Goal: Task Accomplishment & Management: Use online tool/utility

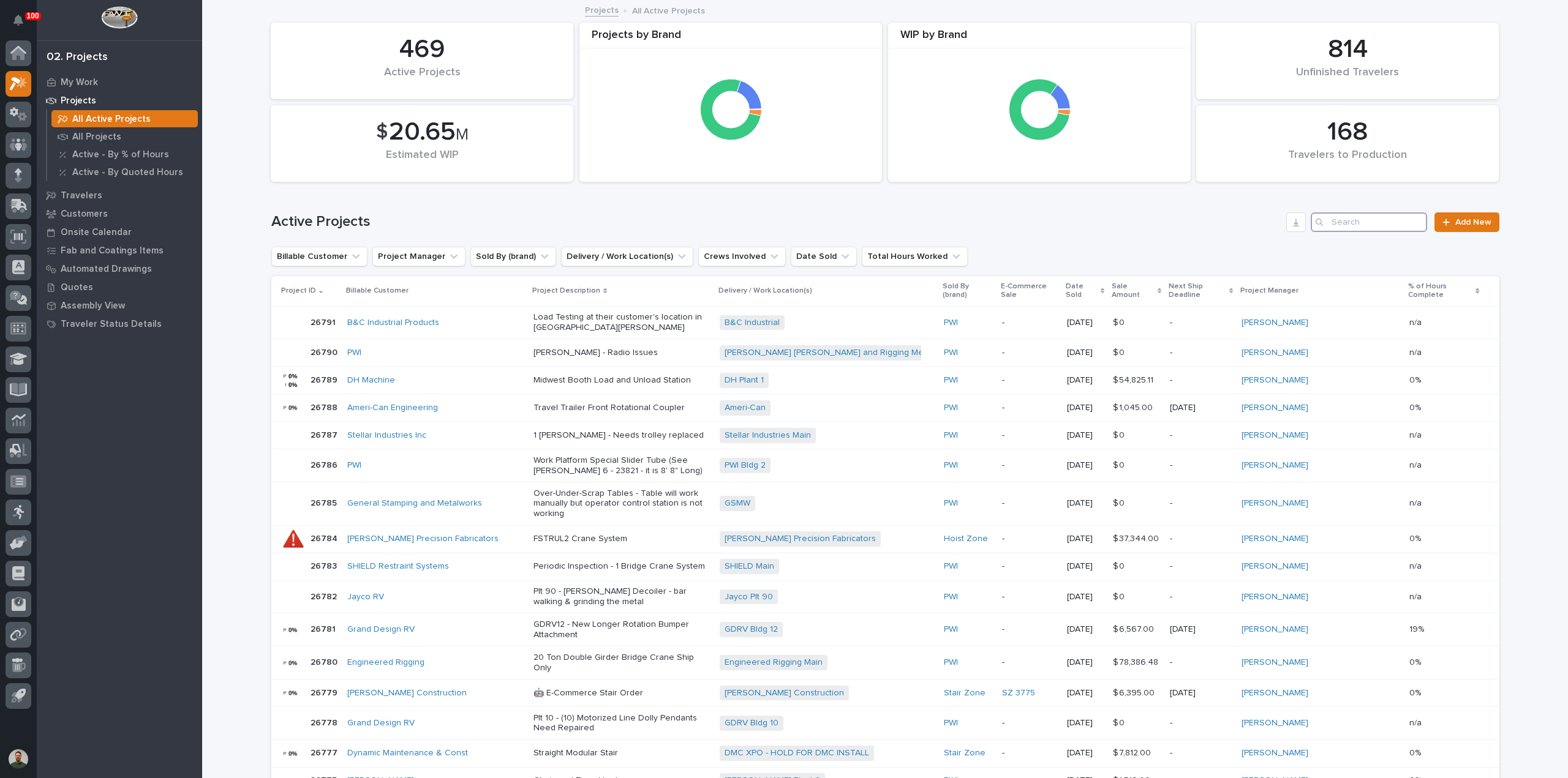
click at [1368, 226] on input "Search" at bounding box center [1368, 222] width 116 height 20
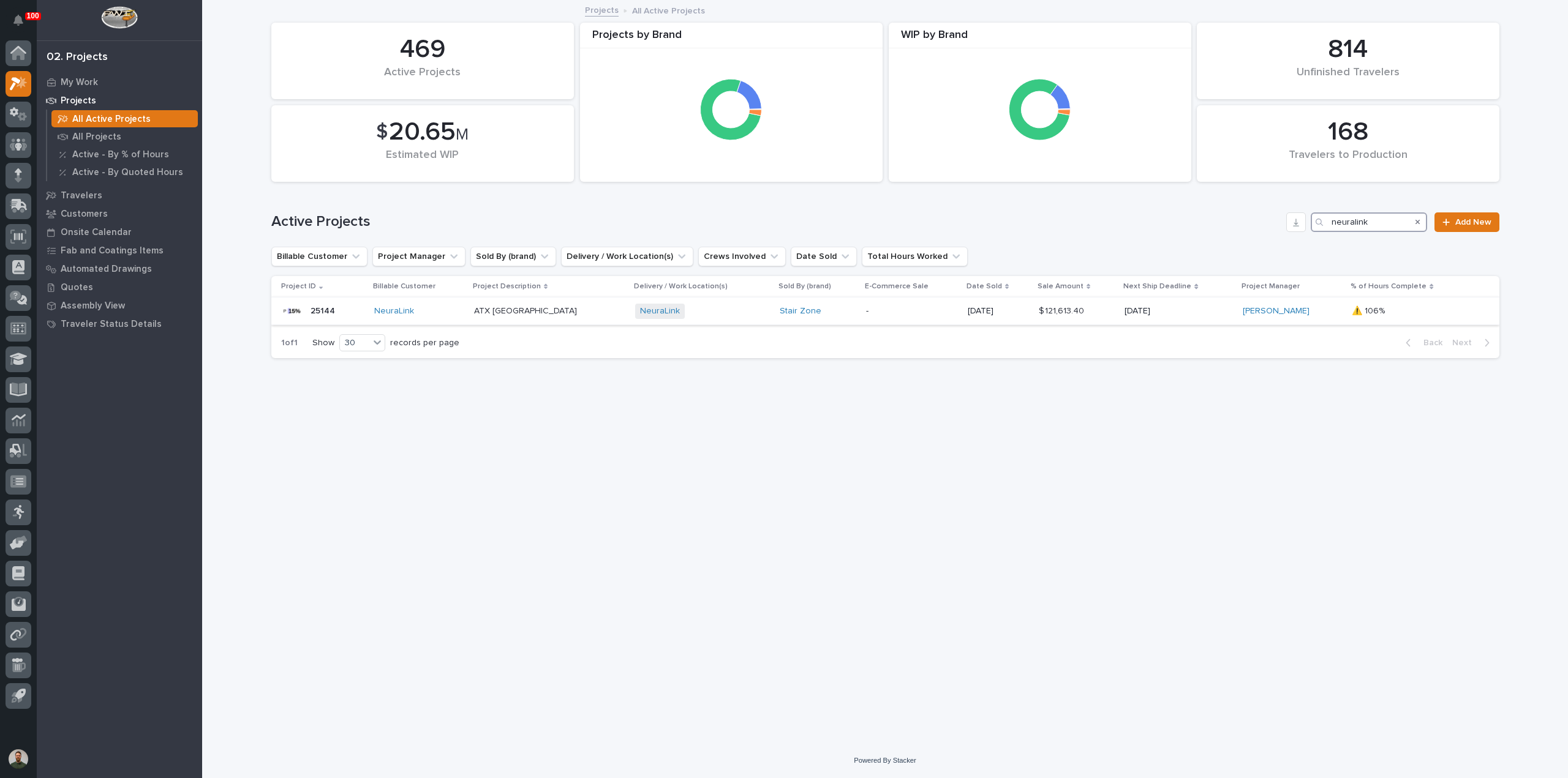
type input "neuralink"
click at [325, 312] on p "25144" at bounding box center [324, 310] width 27 height 13
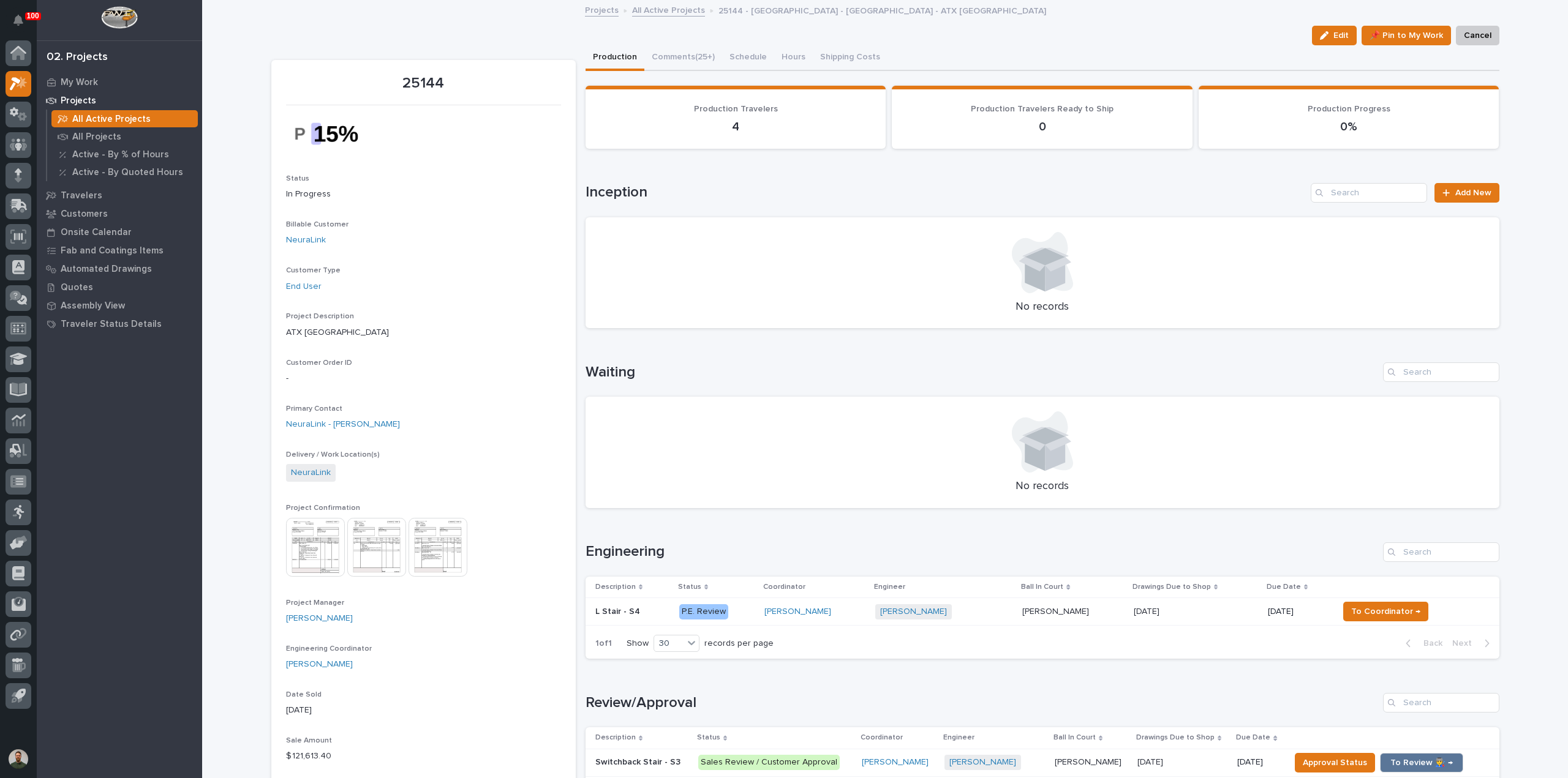
click at [619, 619] on div "L Stair - S4 L Stair - S4" at bounding box center [632, 612] width 74 height 21
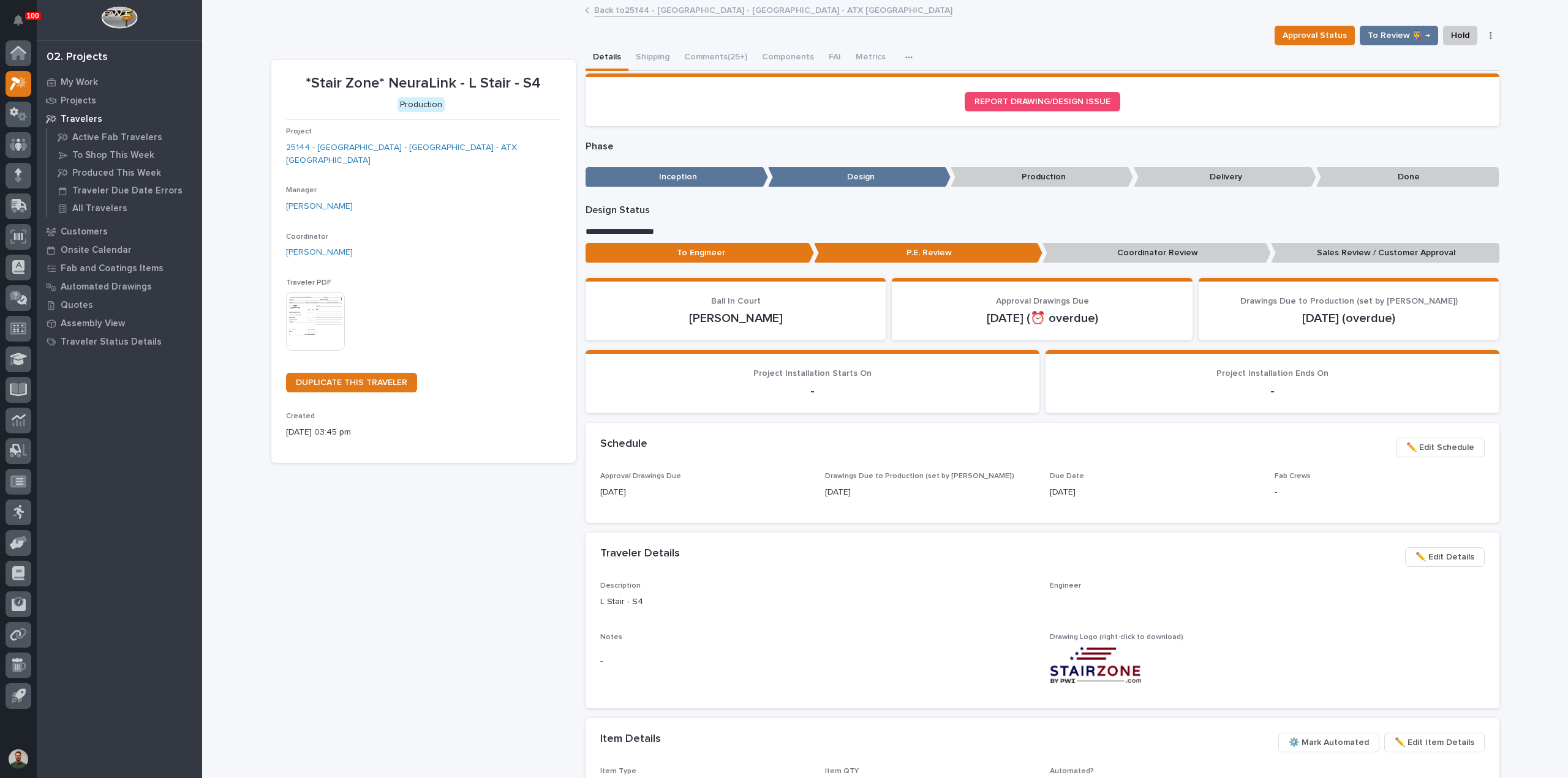
click at [720, 61] on button "Comments (25+)" at bounding box center [716, 58] width 78 height 26
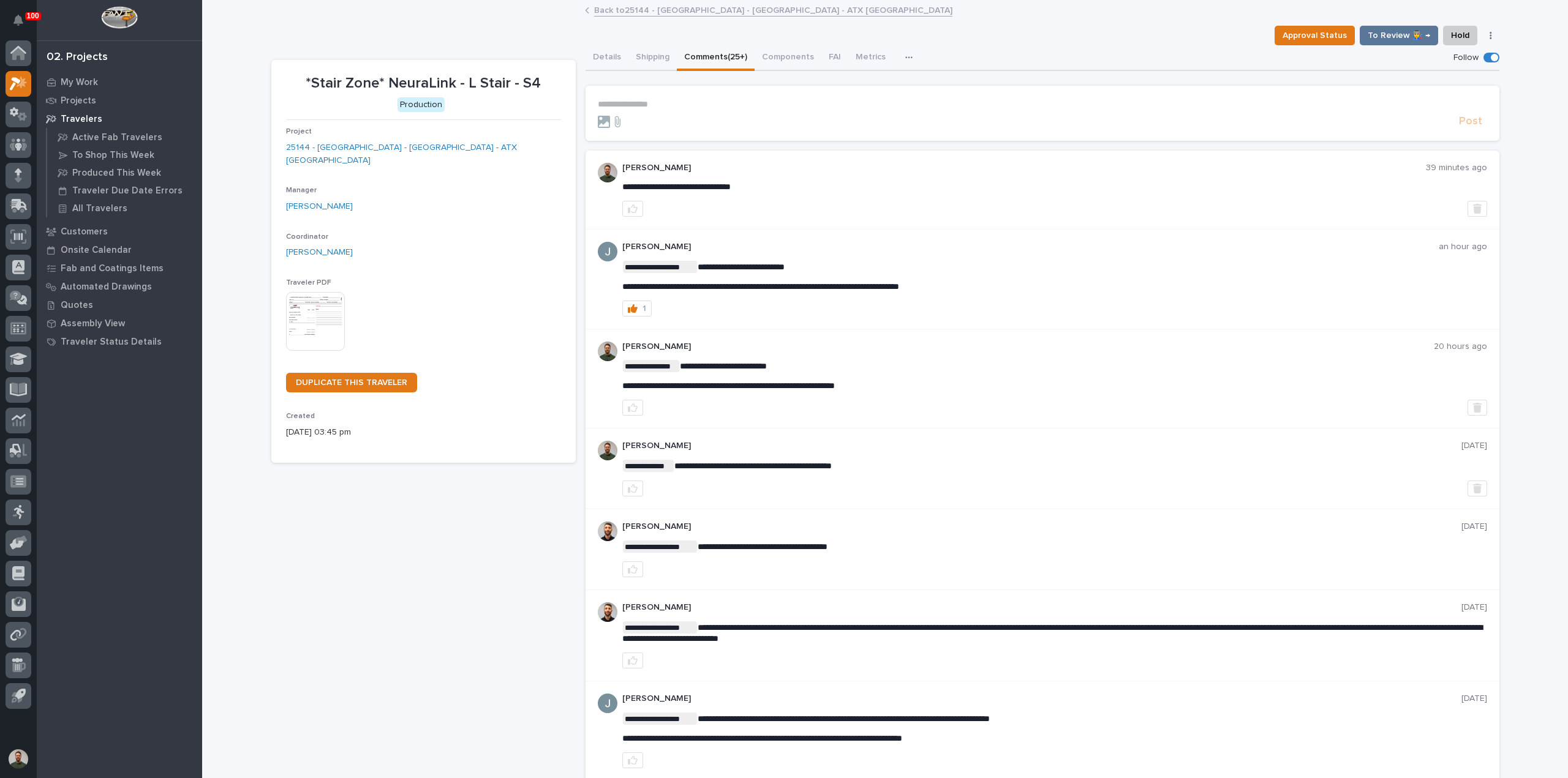
click at [683, 97] on section "**********" at bounding box center [1042, 114] width 914 height 55
click at [683, 100] on p "**********" at bounding box center [1042, 104] width 889 height 10
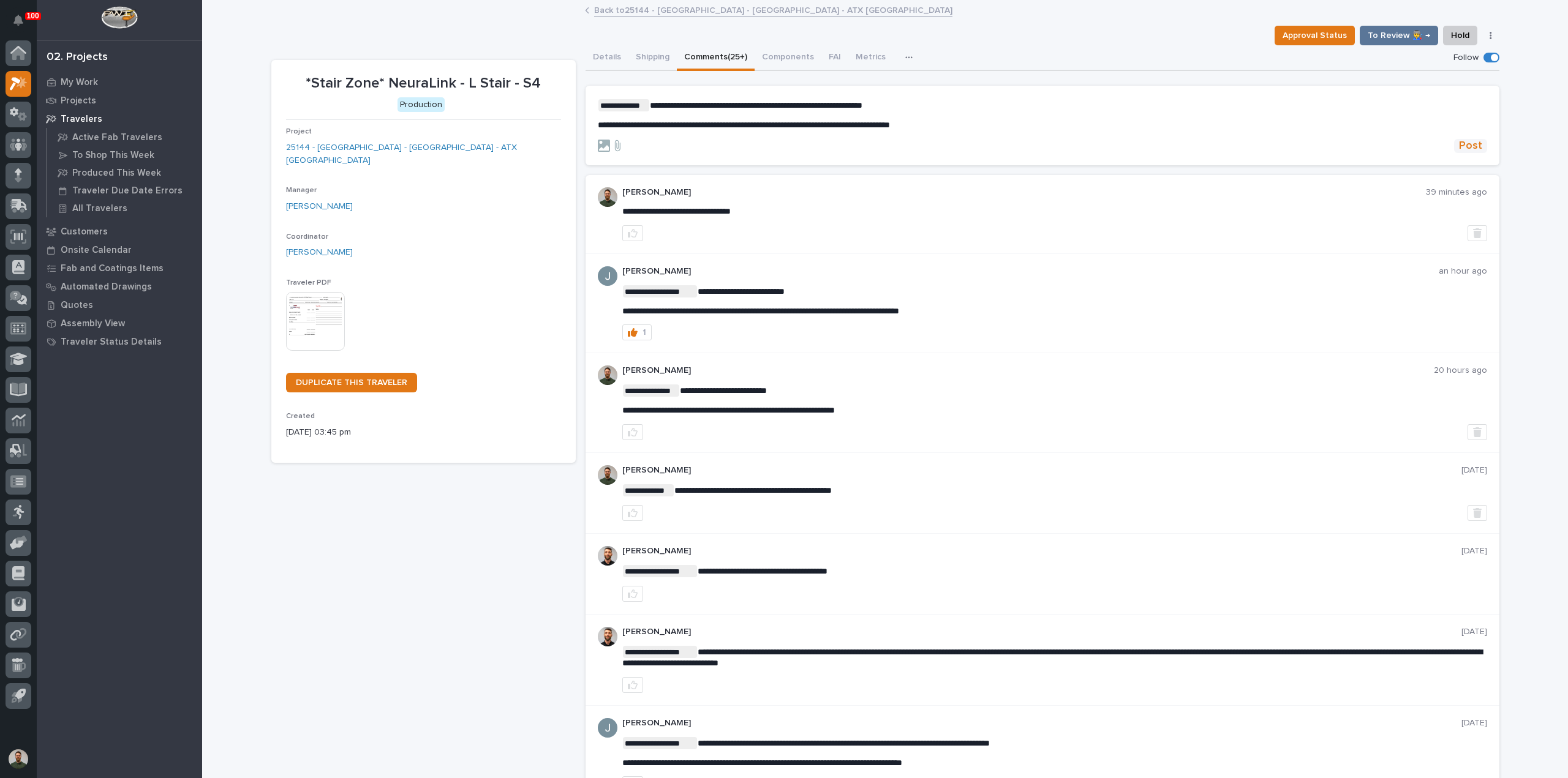
click at [1476, 145] on span "Post" at bounding box center [1470, 146] width 23 height 14
click at [604, 59] on button "Details" at bounding box center [607, 58] width 43 height 26
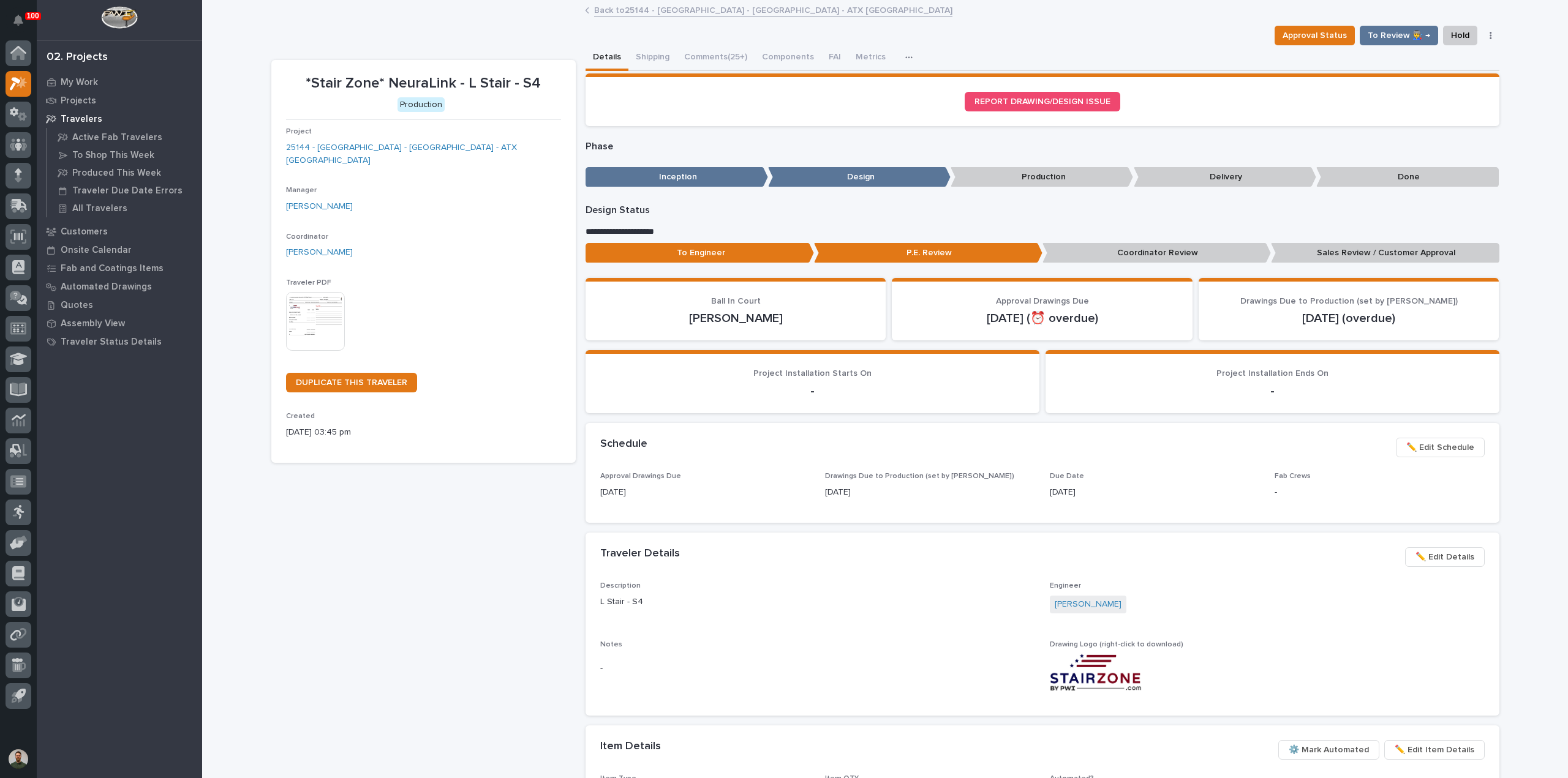
click at [1420, 256] on p "Sales Review / Customer Approval" at bounding box center [1385, 253] width 229 height 21
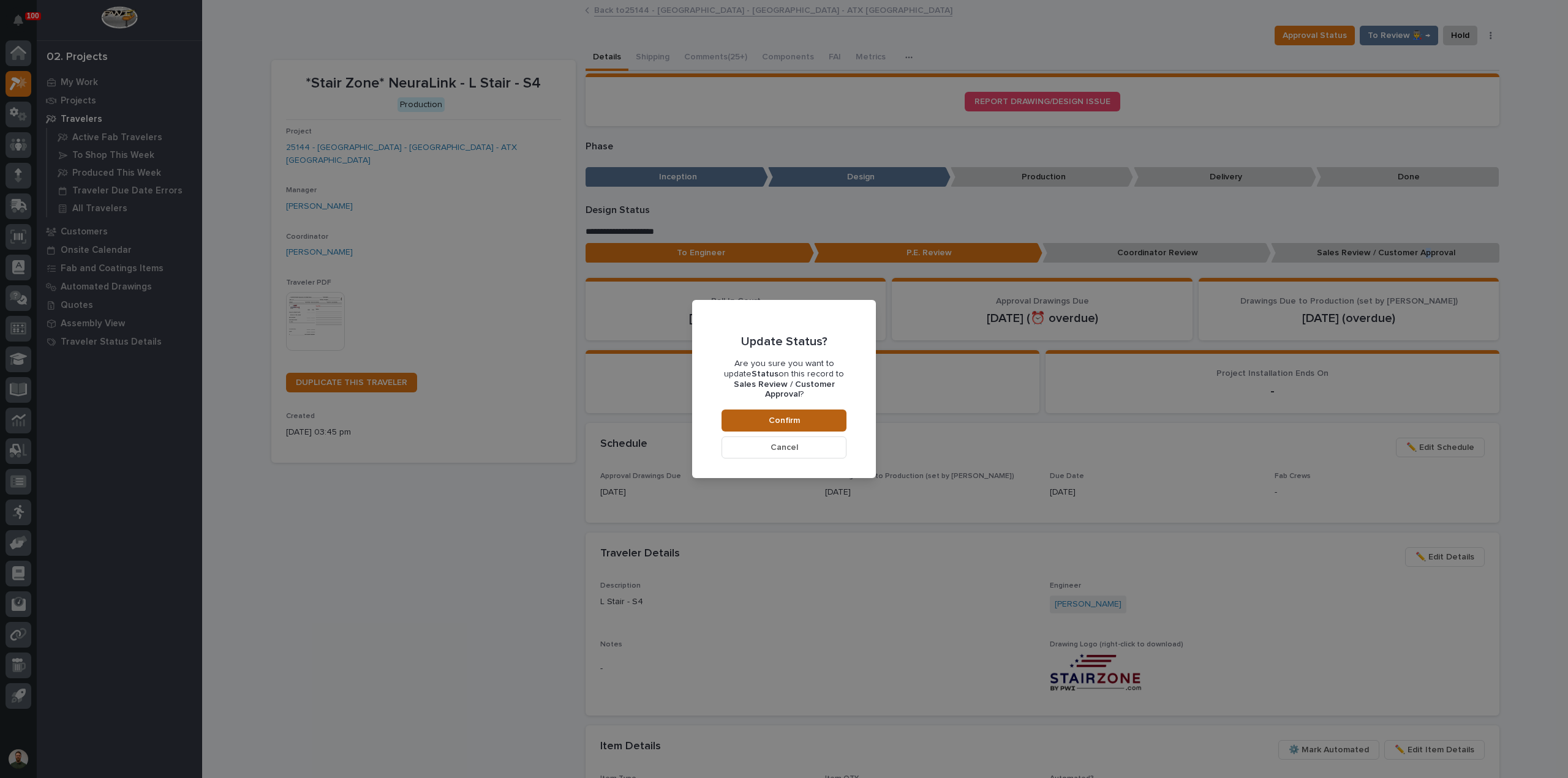
drag, startPoint x: 830, startPoint y: 417, endPoint x: 798, endPoint y: 423, distance: 32.6
click at [828, 418] on button "Confirm" at bounding box center [784, 421] width 125 height 22
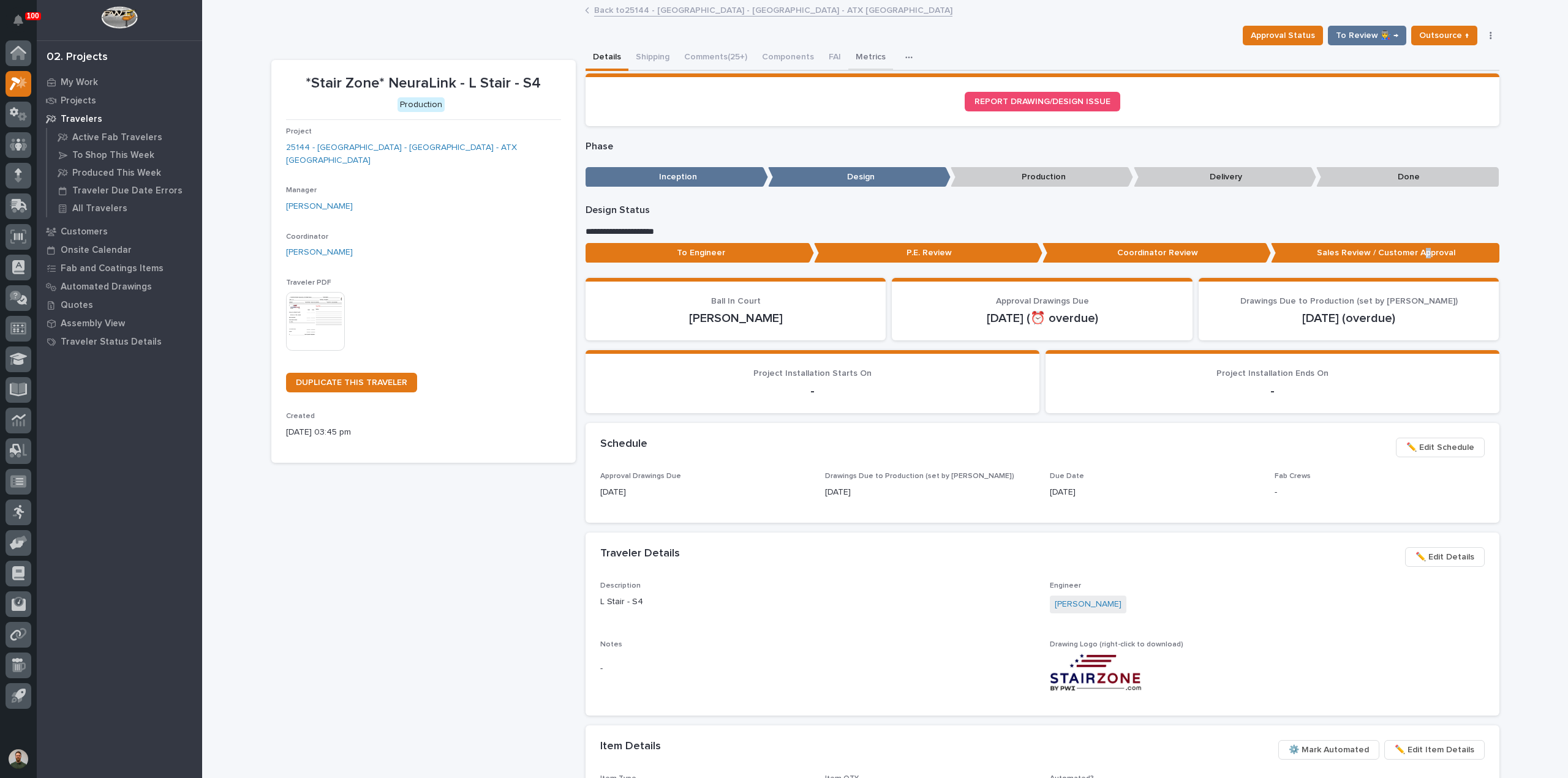
drag, startPoint x: 713, startPoint y: 65, endPoint x: 847, endPoint y: 46, distance: 135.3
click at [713, 65] on button "Comments (25+)" at bounding box center [716, 58] width 78 height 26
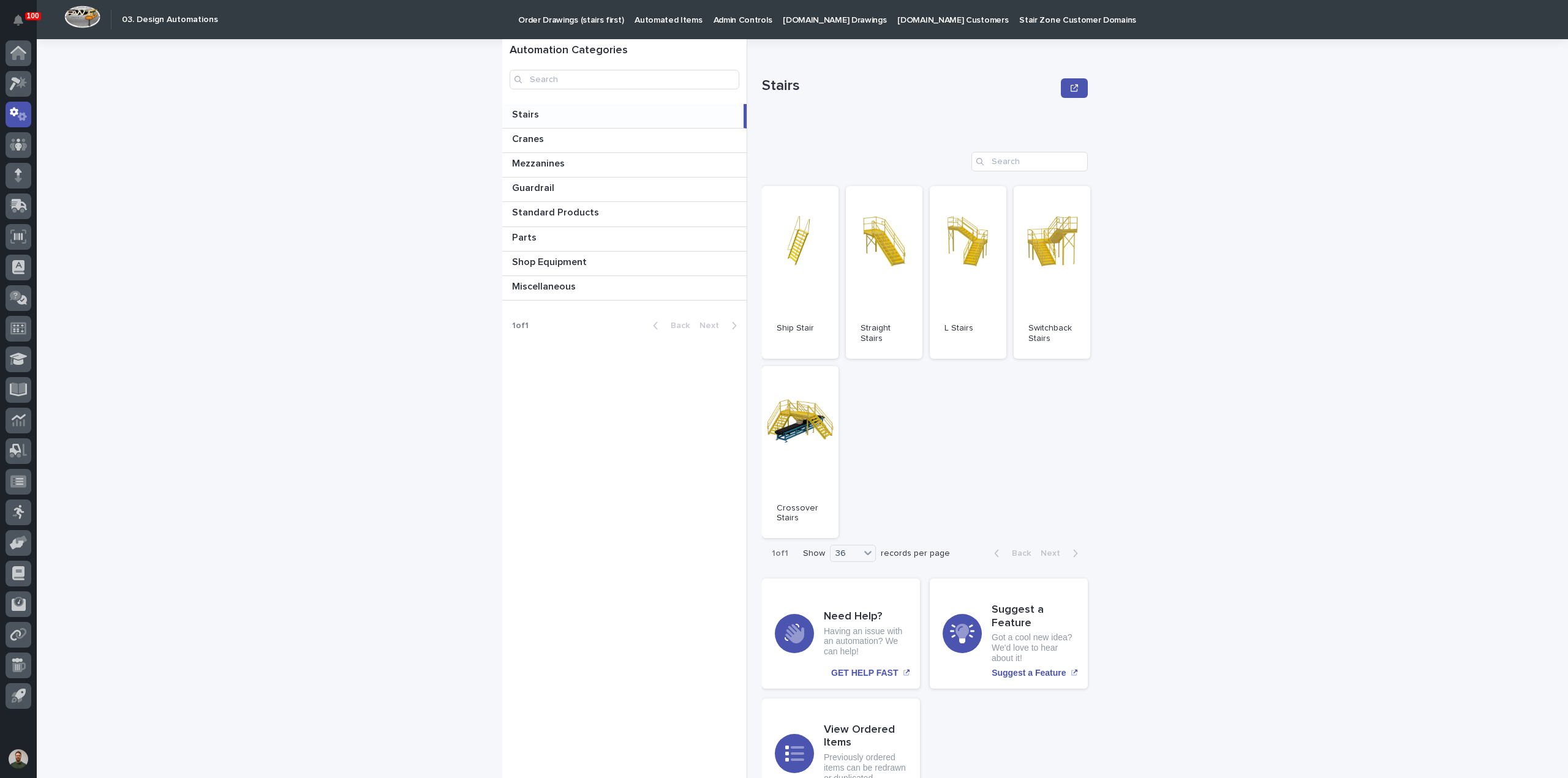
click at [645, 22] on p "Automated Items" at bounding box center [668, 13] width 67 height 26
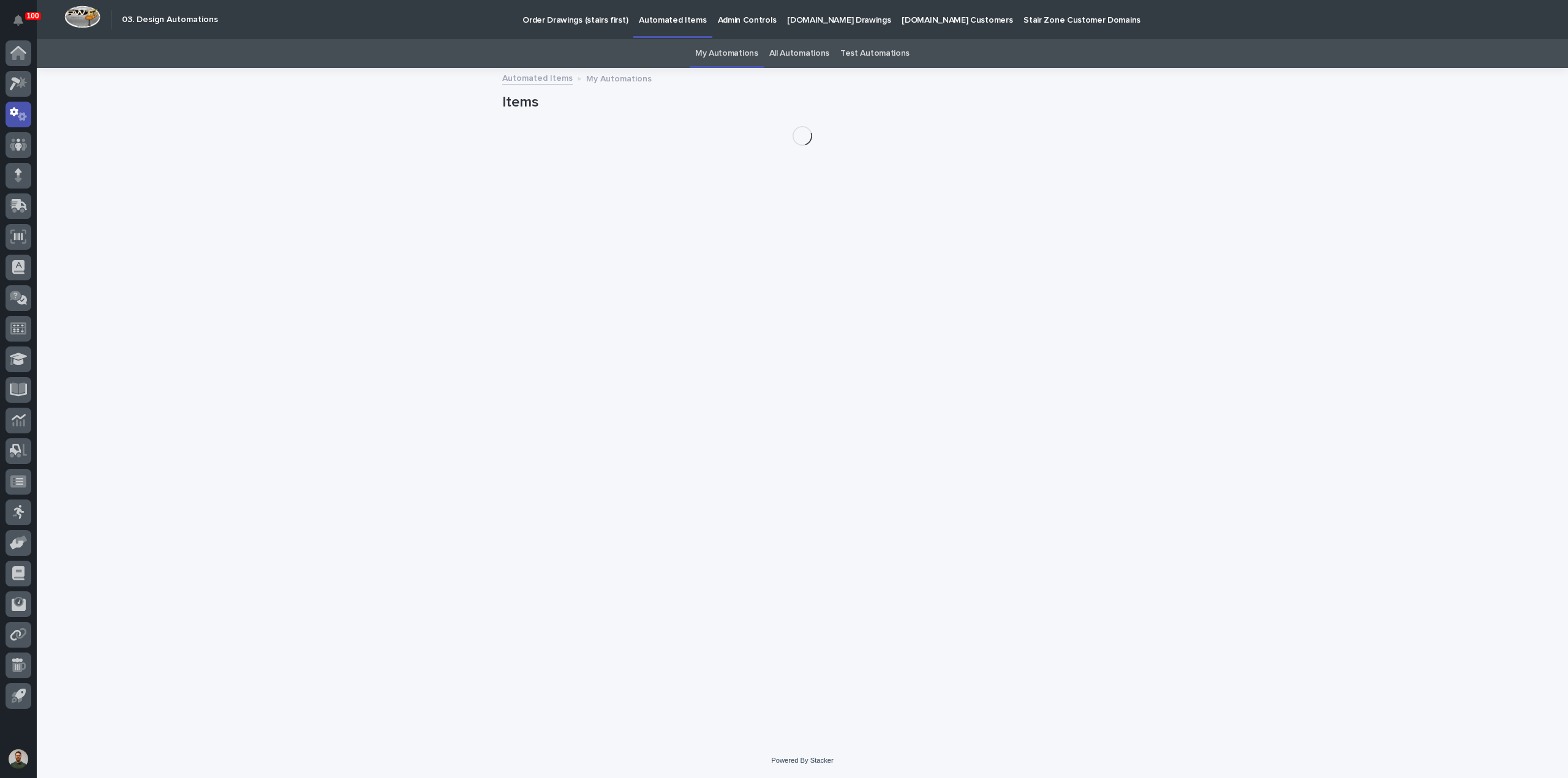
click at [563, 25] on p "Order Drawings (stairs first)" at bounding box center [574, 13] width 105 height 26
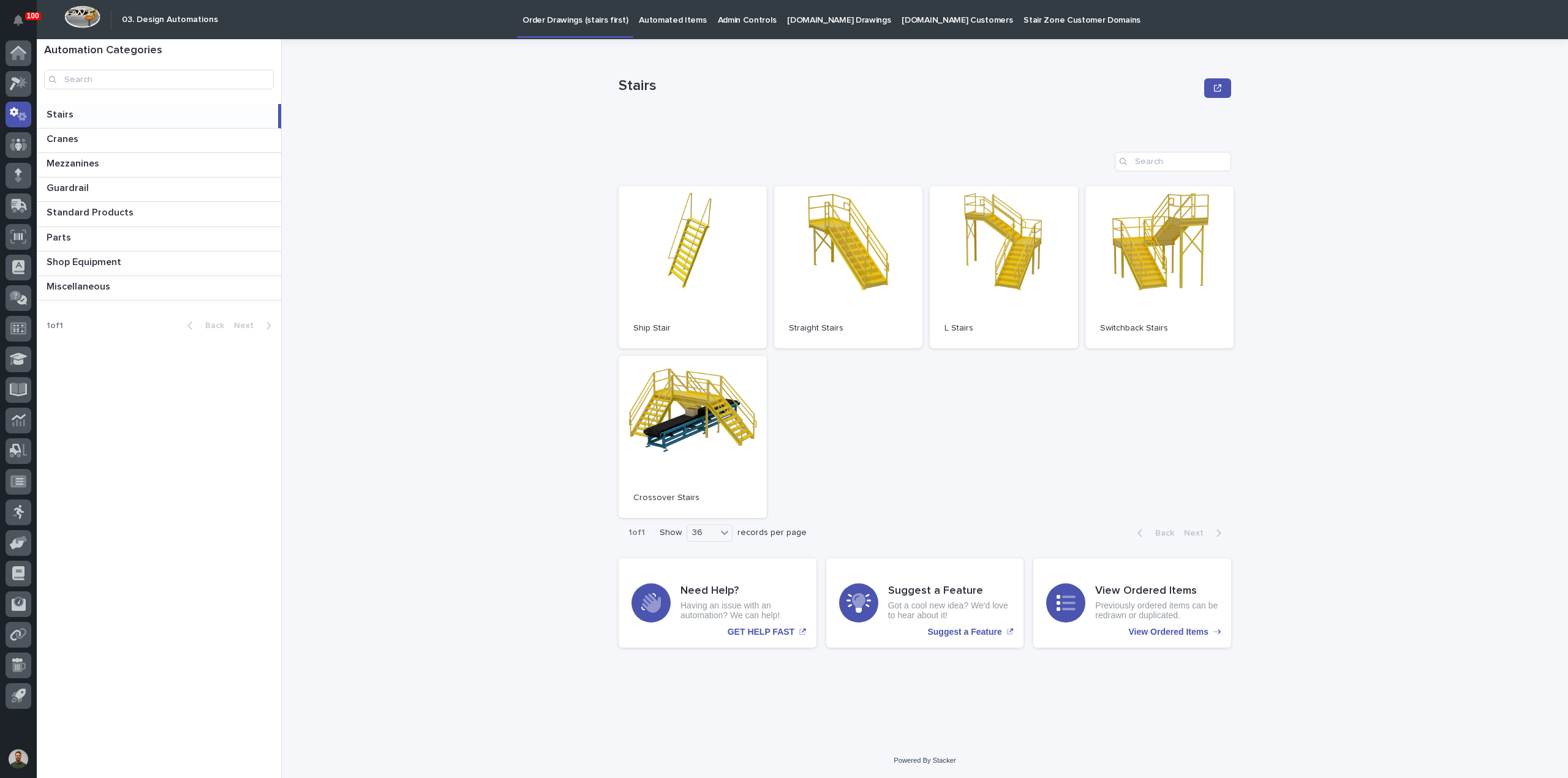
click at [654, 17] on p "Automated Items" at bounding box center [672, 13] width 67 height 26
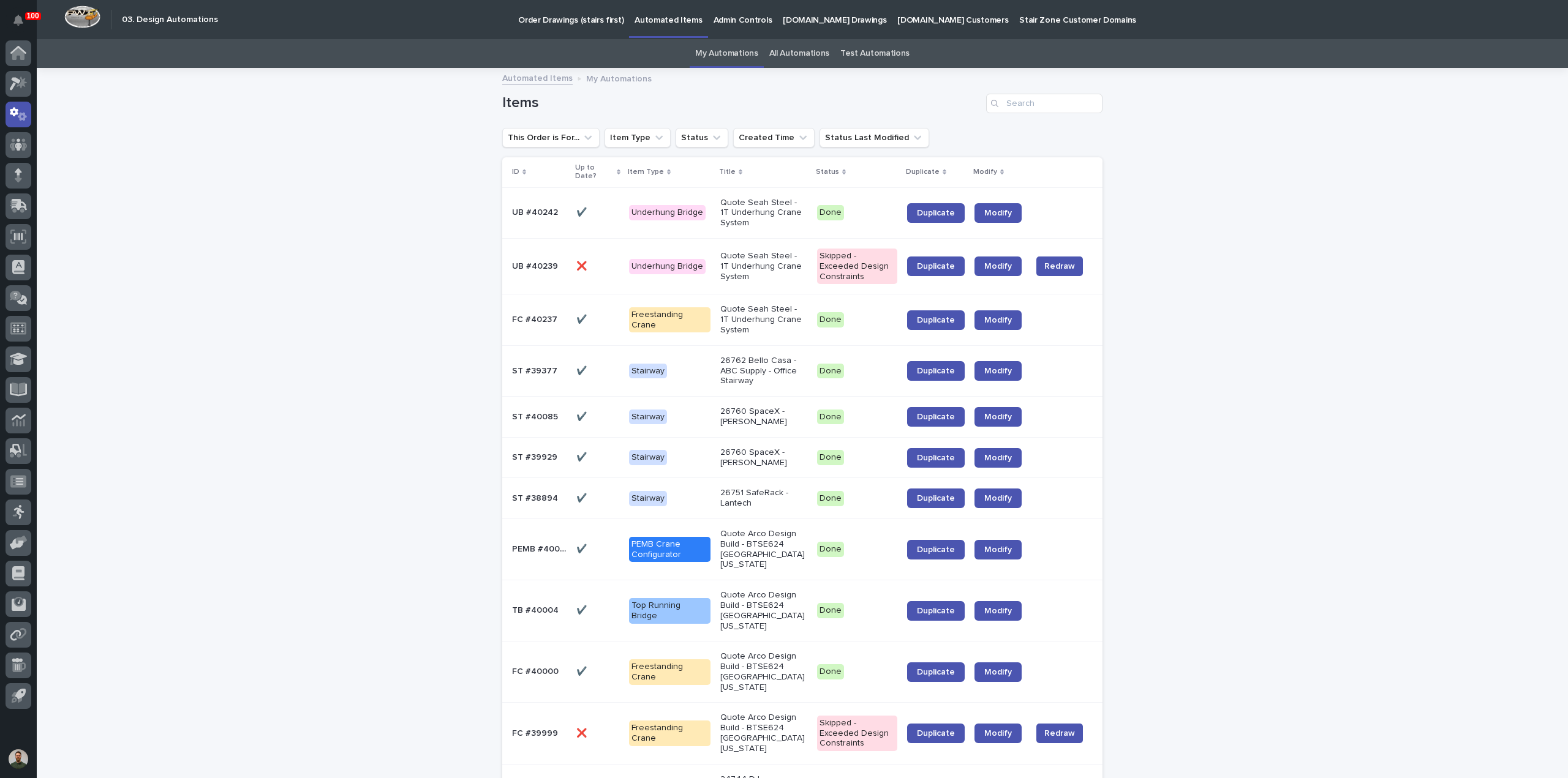
click at [829, 50] on div "All Automations" at bounding box center [799, 54] width 71 height 28
click at [801, 52] on link "All Automations" at bounding box center [799, 54] width 60 height 28
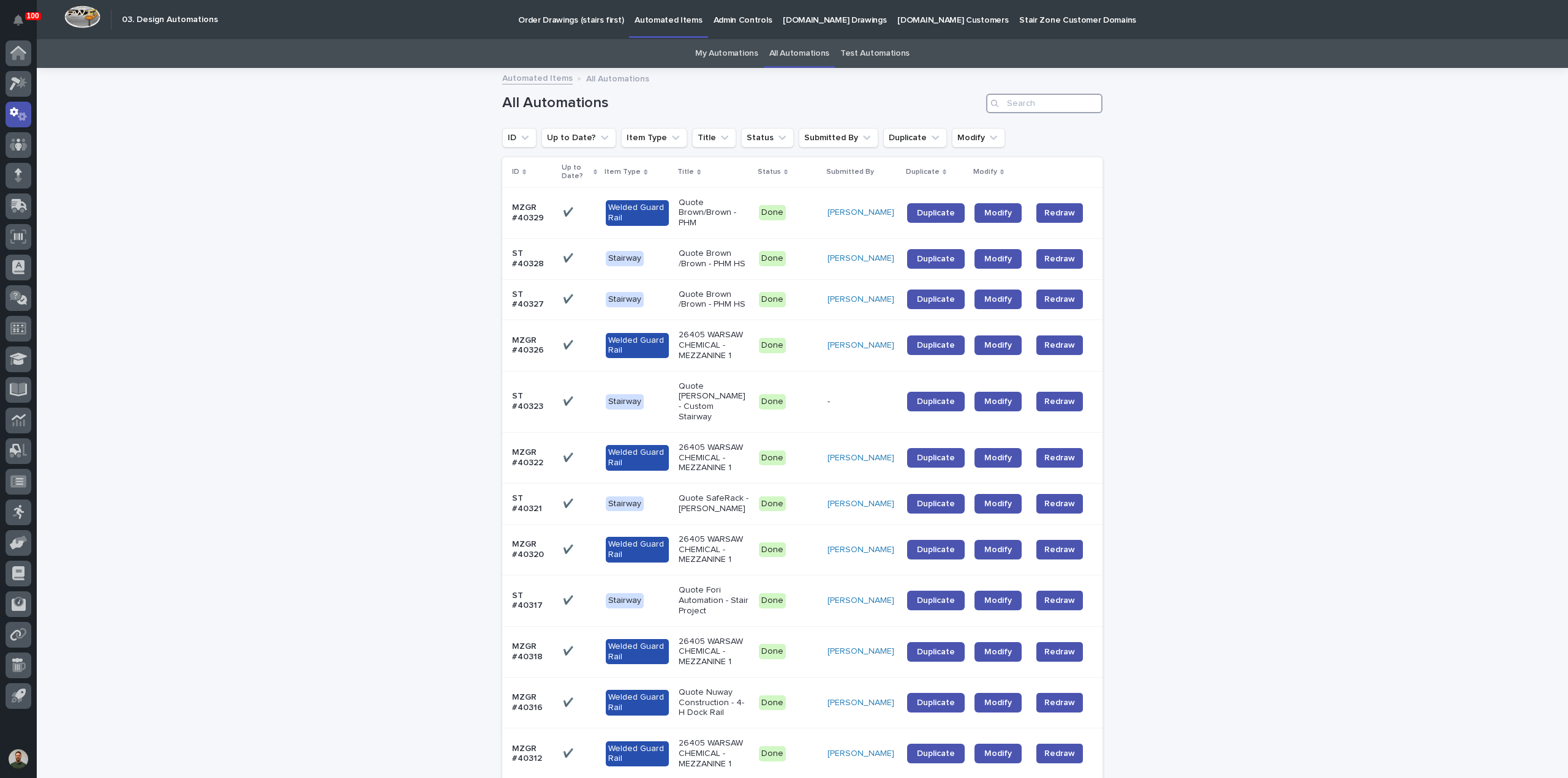
click at [1056, 110] on input "Search" at bounding box center [1044, 103] width 116 height 20
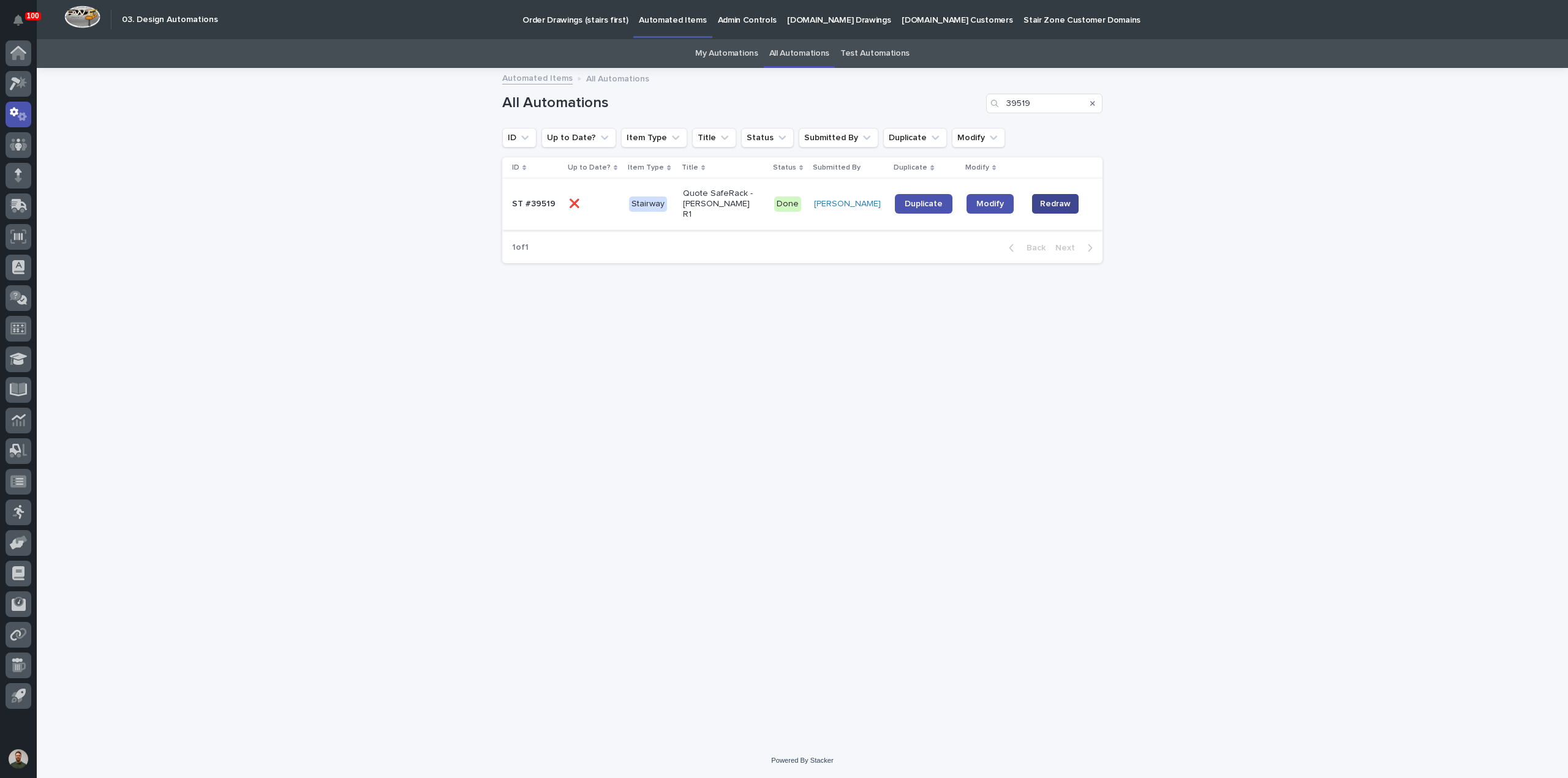
click at [1055, 198] on span "Redraw" at bounding box center [1055, 204] width 31 height 13
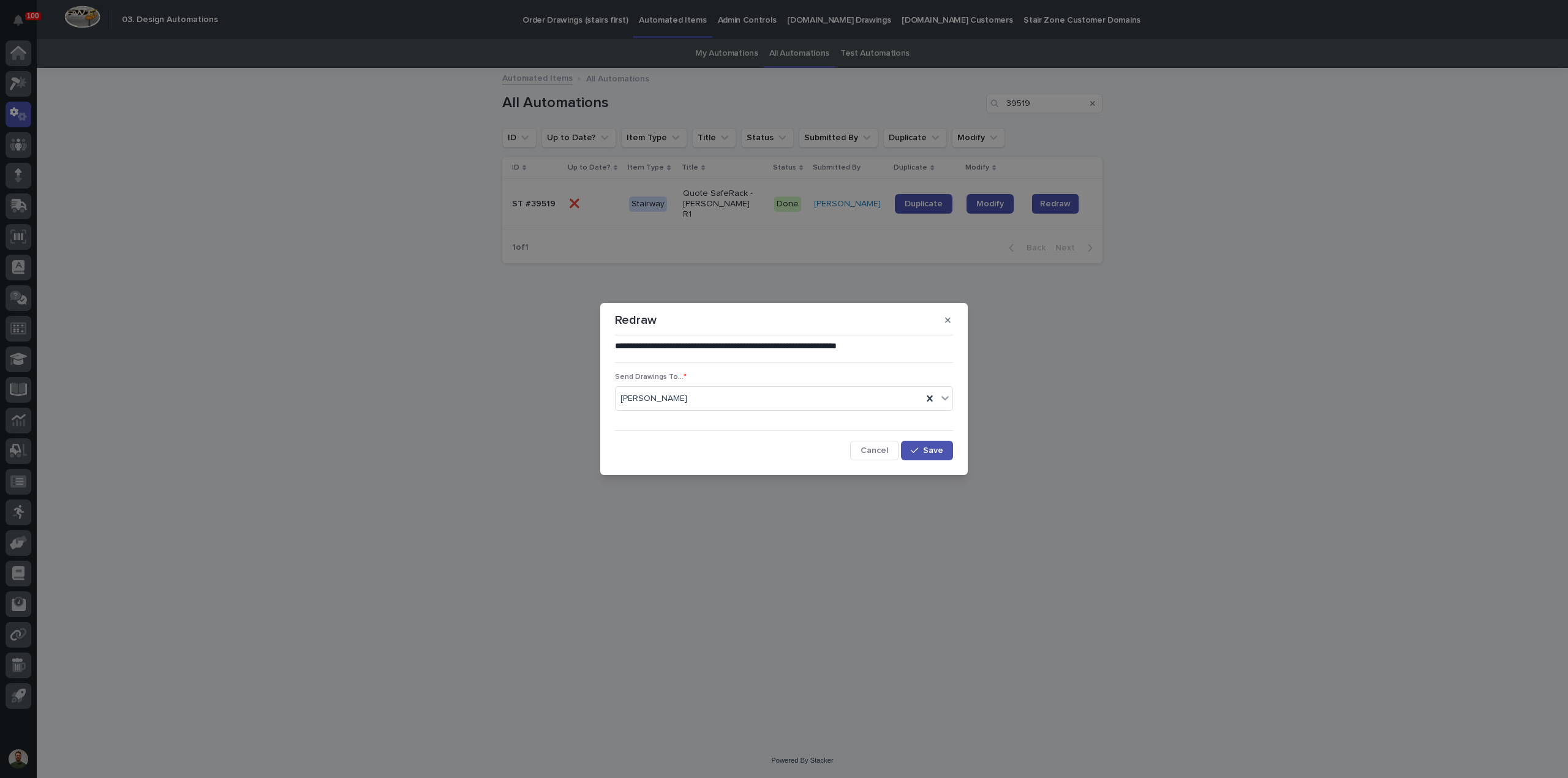
drag, startPoint x: 949, startPoint y: 320, endPoint x: 971, endPoint y: 307, distance: 25.6
click at [949, 320] on button "button" at bounding box center [948, 320] width 21 height 20
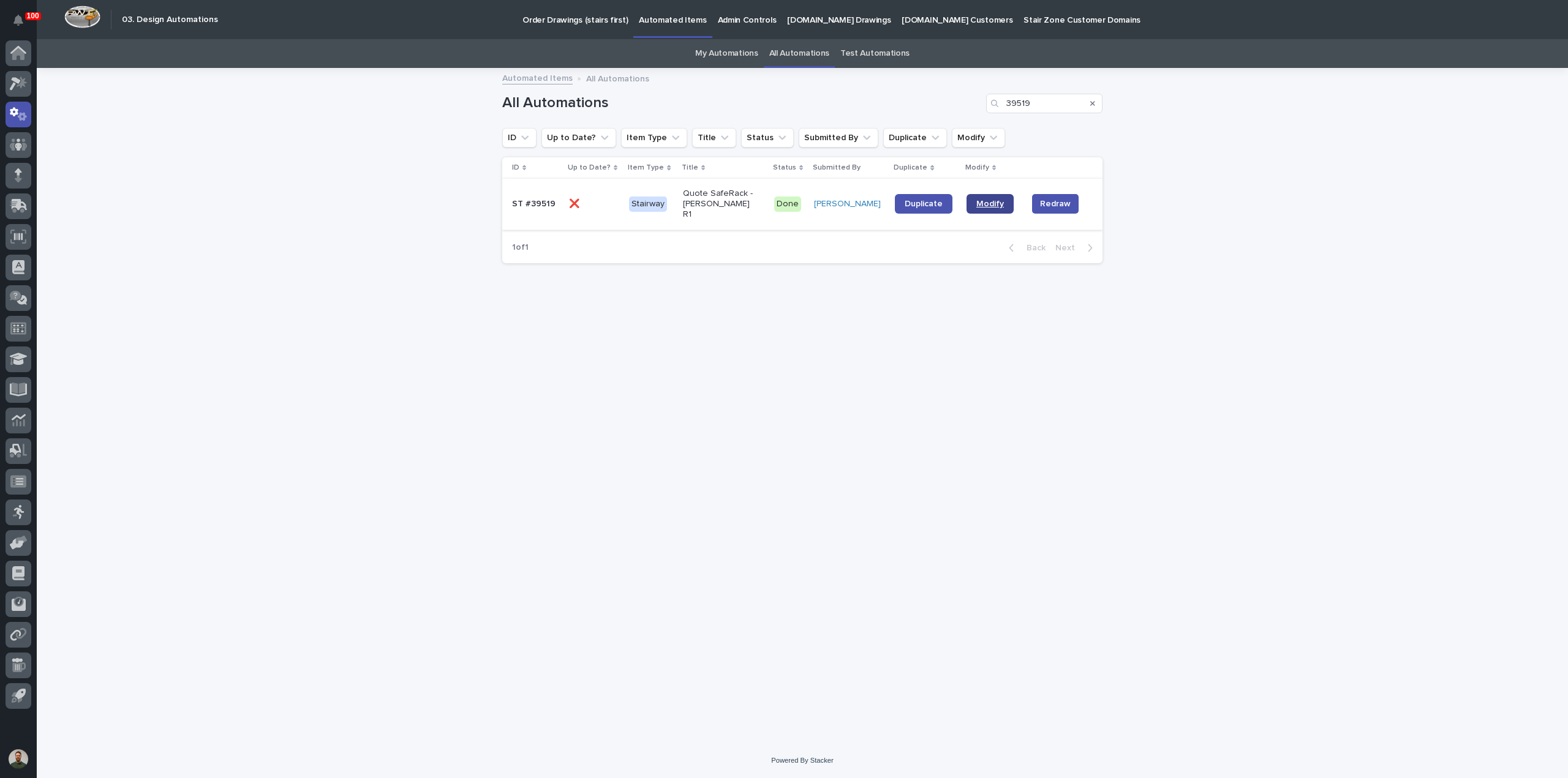
click at [988, 200] on span "Modify" at bounding box center [990, 204] width 28 height 9
click at [1038, 103] on input "39519" at bounding box center [1044, 103] width 116 height 20
type input "39520"
click at [989, 201] on span "Modify" at bounding box center [990, 204] width 28 height 9
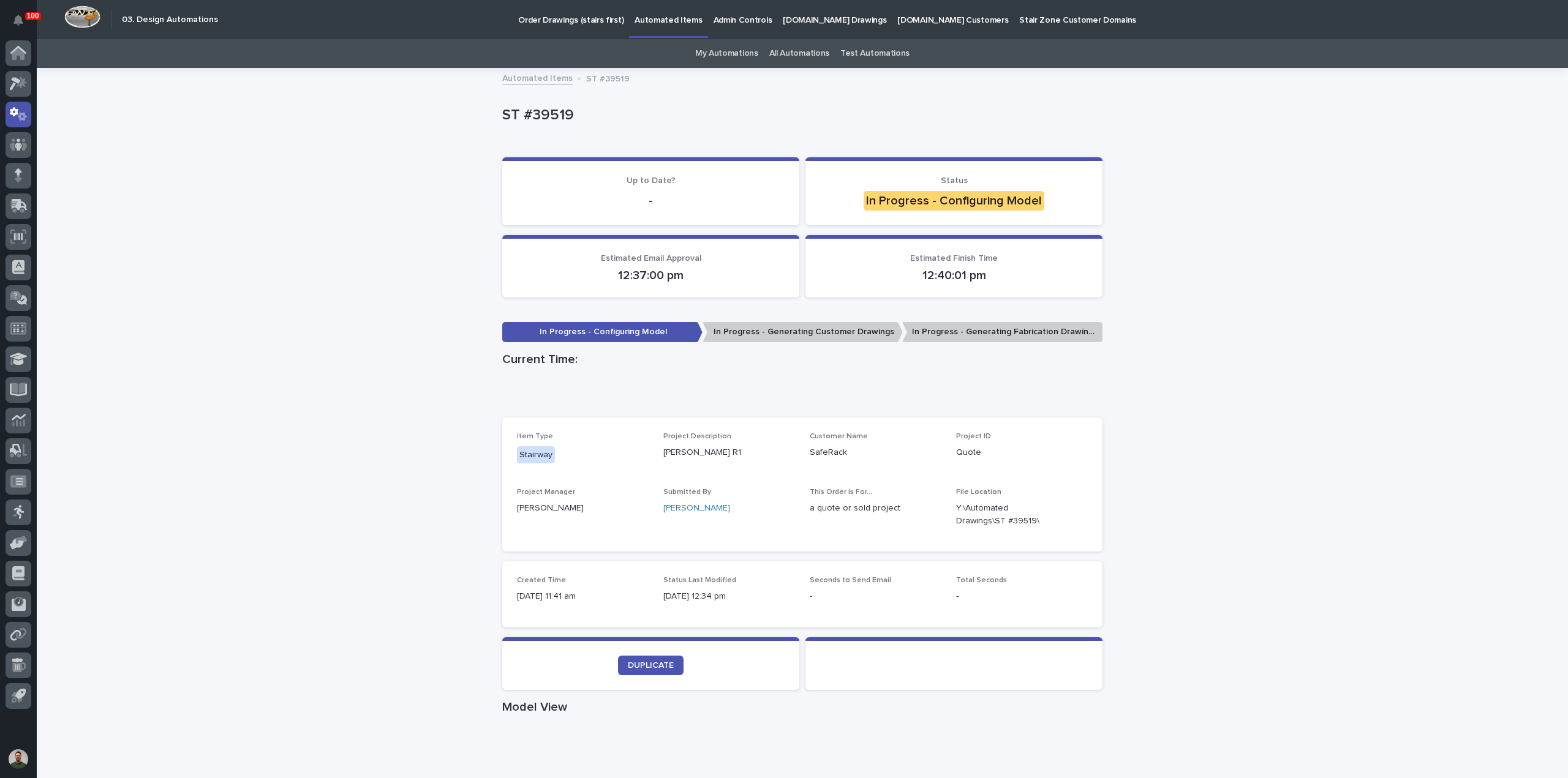
click at [554, 114] on p "ST #39519" at bounding box center [799, 115] width 595 height 18
click at [577, 115] on p "ST #39519" at bounding box center [799, 115] width 595 height 18
click at [573, 119] on p "ST #39519" at bounding box center [799, 115] width 595 height 18
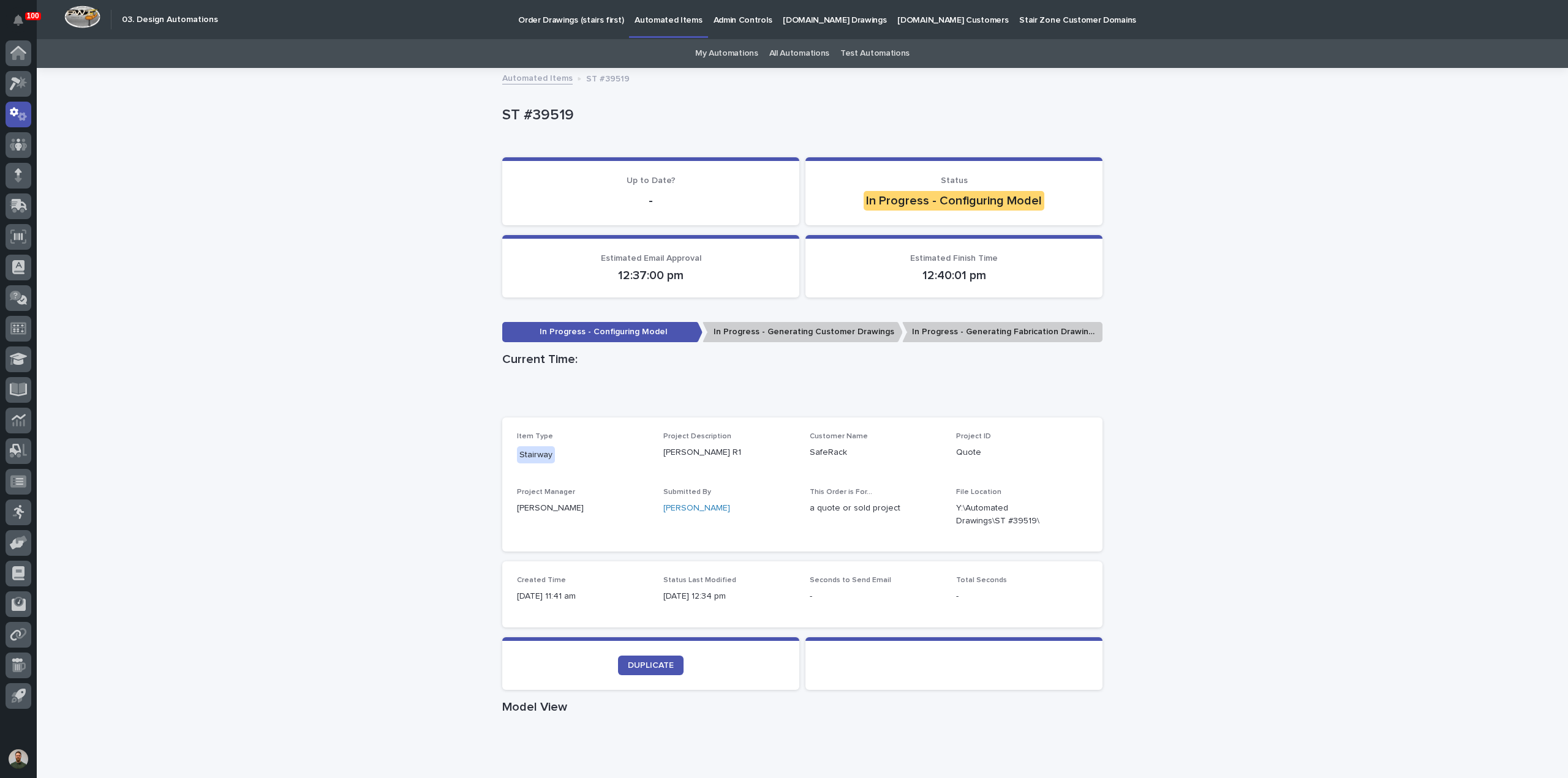
click at [556, 100] on div "ST #39519" at bounding box center [802, 118] width 601 height 49
click at [604, 77] on p "ST #39519" at bounding box center [608, 77] width 43 height 13
drag, startPoint x: 604, startPoint y: 77, endPoint x: 617, endPoint y: 99, distance: 25.6
click at [604, 78] on p "ST #39519" at bounding box center [608, 77] width 43 height 13
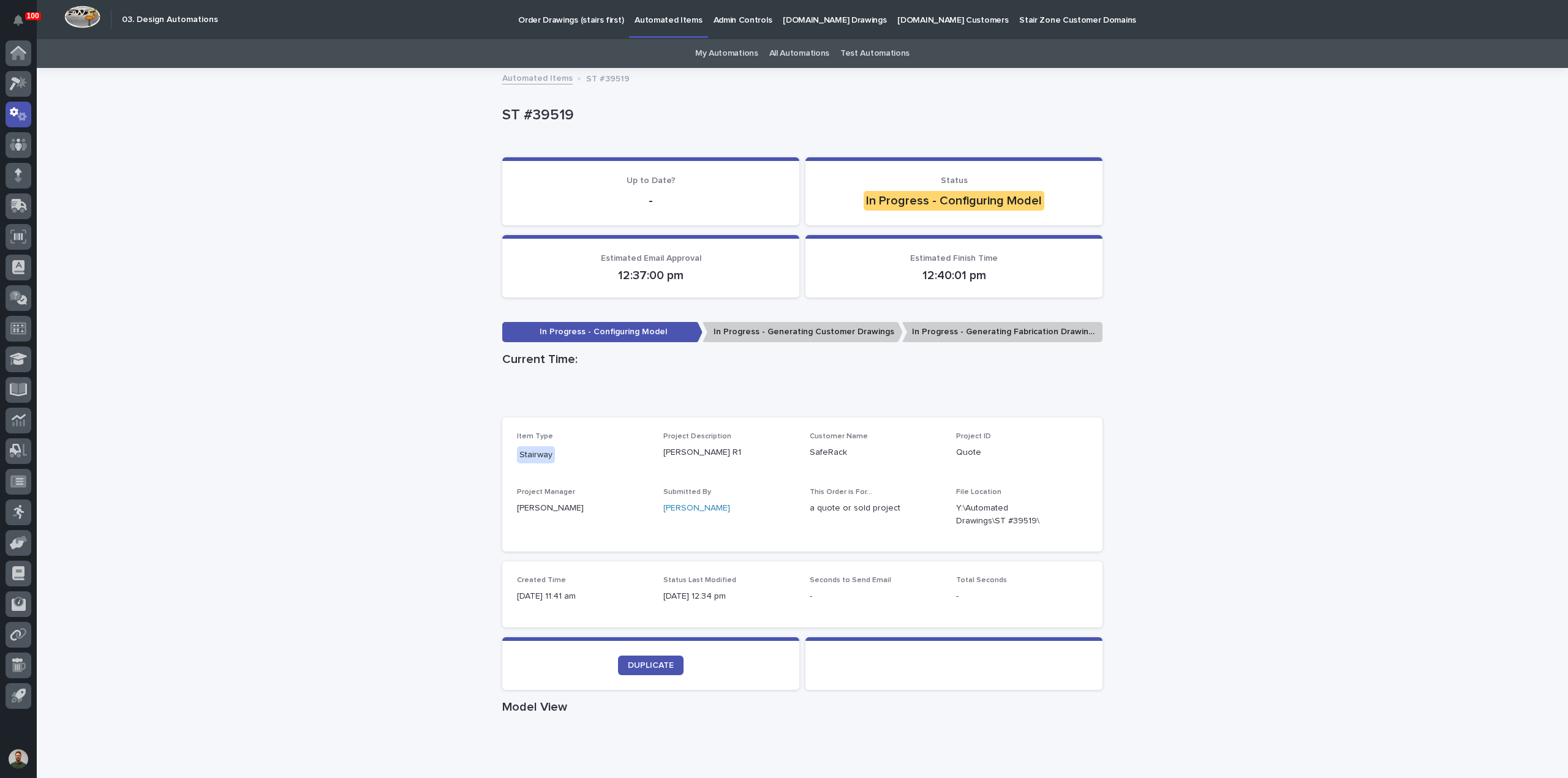
click at [617, 99] on div "ST #39519" at bounding box center [802, 118] width 601 height 49
click at [610, 80] on p "ST #39519" at bounding box center [608, 77] width 43 height 13
click at [615, 94] on div "ST #39519" at bounding box center [802, 118] width 601 height 49
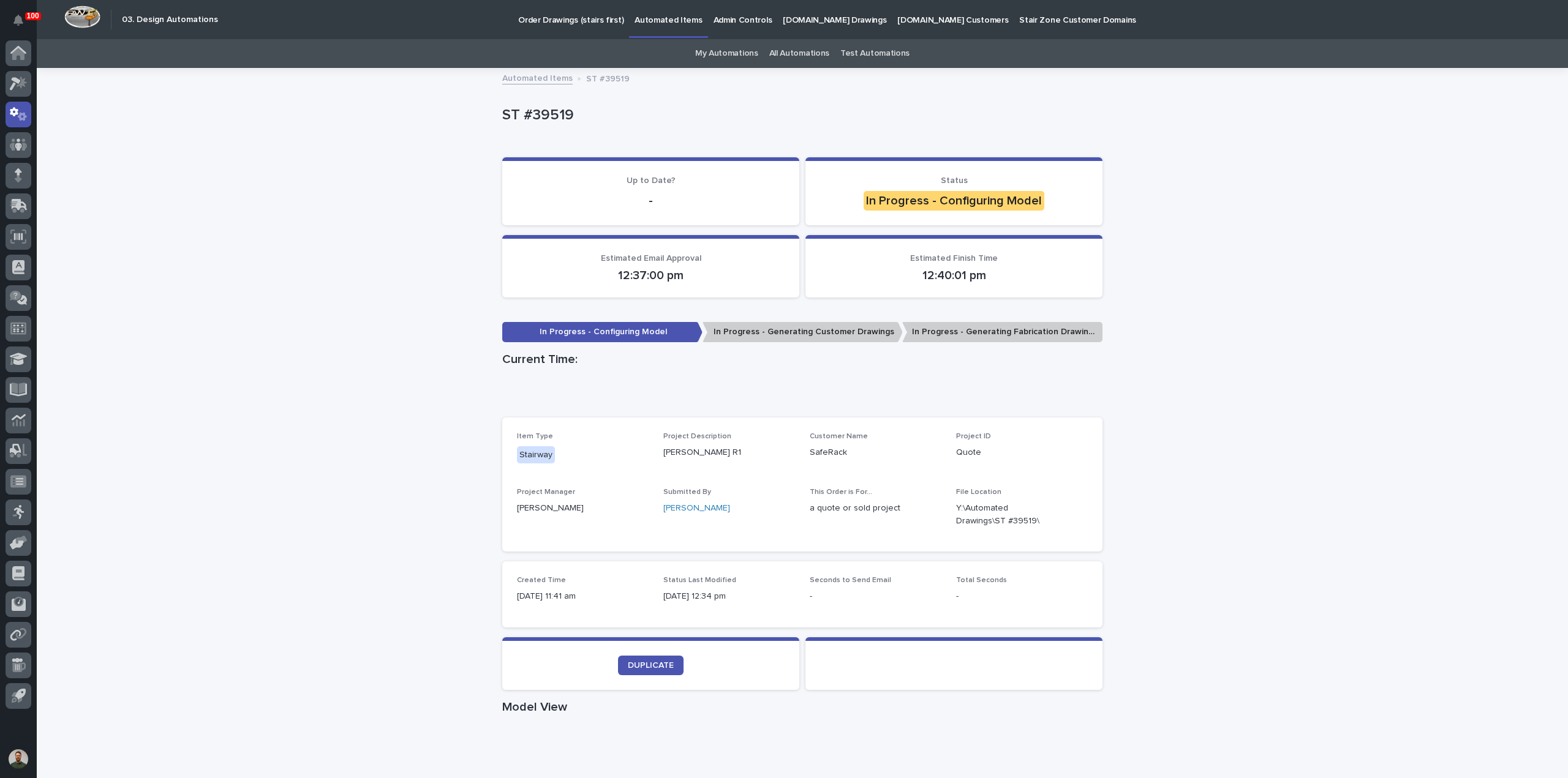
click at [552, 118] on p "ST #39519" at bounding box center [799, 115] width 595 height 18
click at [601, 113] on p "ST #39519" at bounding box center [799, 115] width 595 height 18
click at [541, 121] on p "ST #39519" at bounding box center [799, 115] width 595 height 18
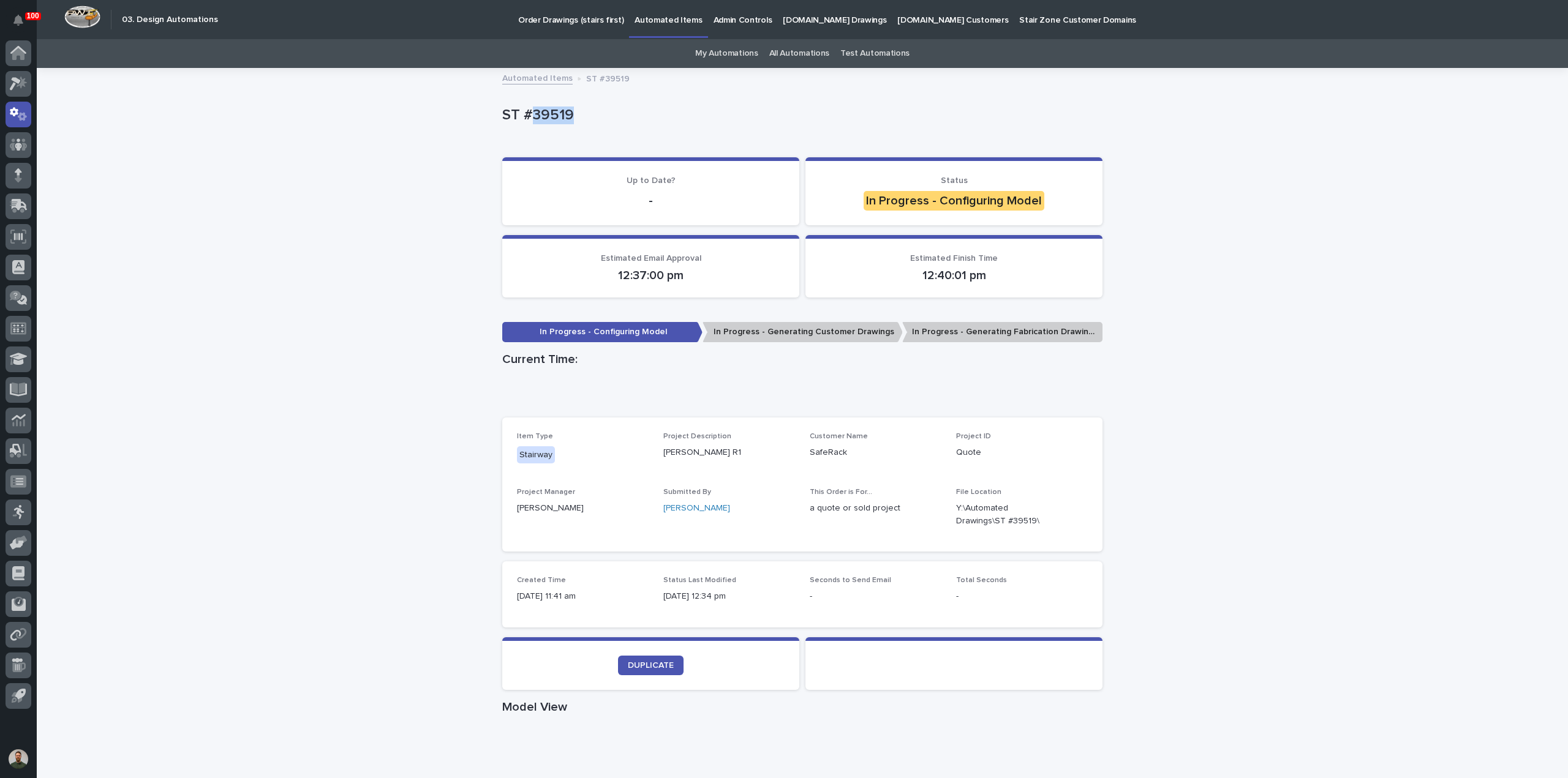
click at [541, 121] on p "ST #39519" at bounding box center [799, 115] width 595 height 18
click at [634, 103] on div "ST #39519" at bounding box center [802, 118] width 601 height 49
click at [1336, 394] on div "Loading... Saving… Loading... Saving… ST #39519 ST #39519 Sorry, there was an e…" at bounding box center [803, 699] width 1531 height 1260
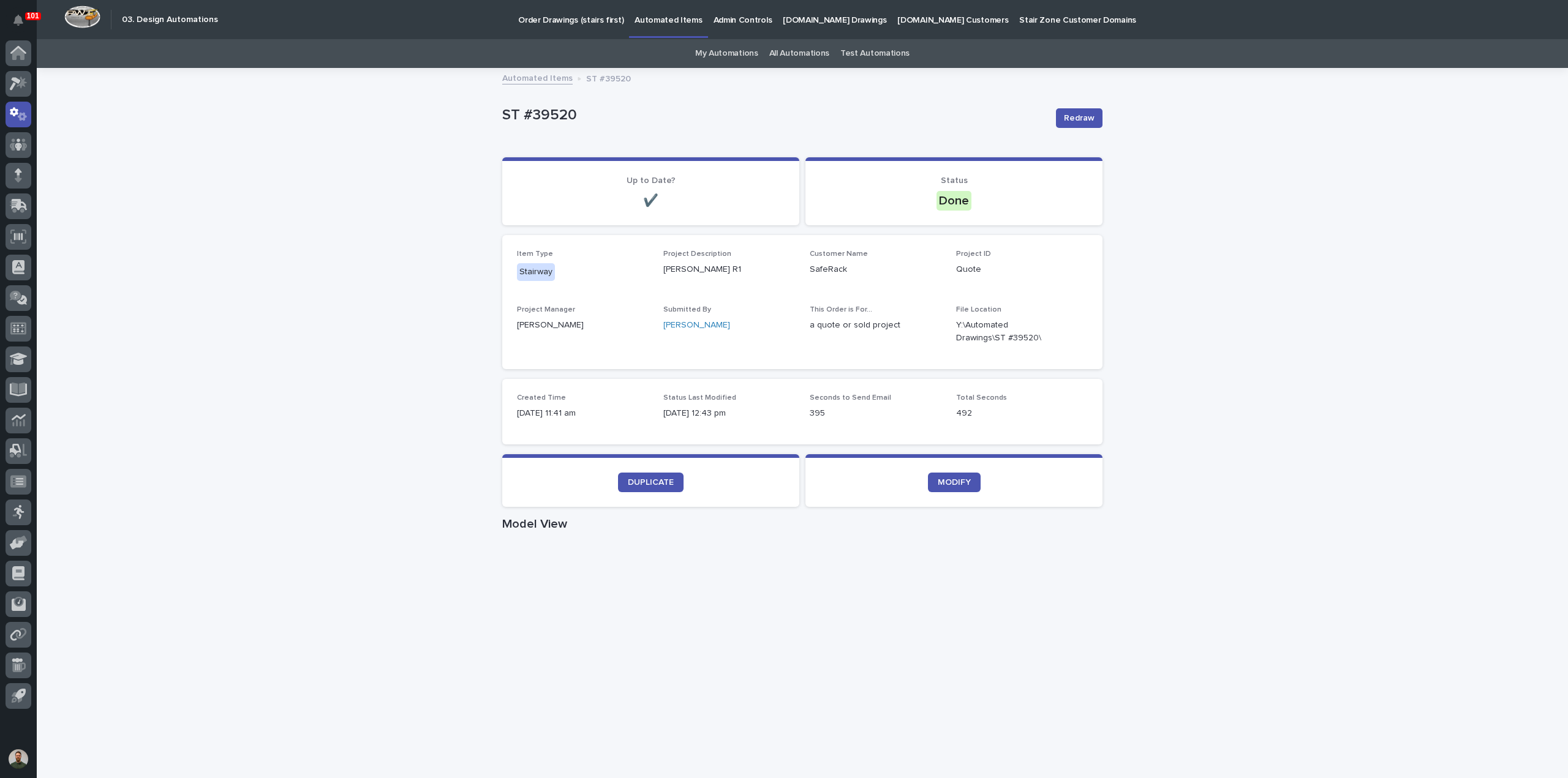
click at [1208, 368] on div "Loading... Saving… Loading... Saving… ST #39520 Redraw ST #39520 Redraw Sorry, …" at bounding box center [803, 709] width 1531 height 1280
drag, startPoint x: 1207, startPoint y: 368, endPoint x: 1186, endPoint y: 330, distance: 43.4
click at [1182, 327] on div "Loading... Saving… Loading... Saving… ST #39520 Redraw ST #39520 Redraw Sorry, …" at bounding box center [803, 709] width 1531 height 1280
